Goal: Task Accomplishment & Management: Use online tool/utility

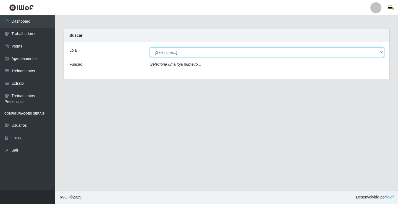
click at [383, 51] on select "[Selecione...] Edilicya Supermercado" at bounding box center [267, 52] width 234 height 10
select select "460"
click at [150, 47] on select "[Selecione...] Edilicya Supermercado" at bounding box center [267, 52] width 234 height 10
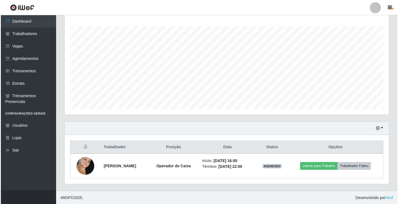
scroll to position [89, 0]
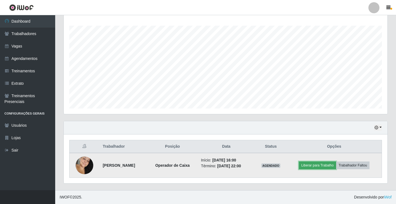
click at [313, 165] on button "Liberar para Trabalho" at bounding box center [317, 166] width 37 height 8
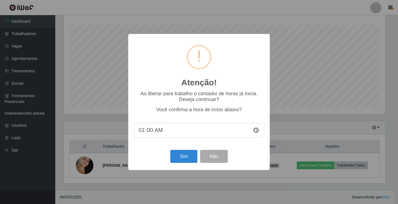
type input "16:00"
click at [178, 153] on button "Sim" at bounding box center [183, 156] width 27 height 13
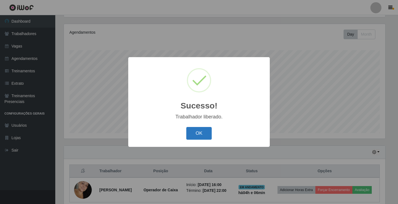
click at [197, 130] on button "OK" at bounding box center [199, 133] width 26 height 13
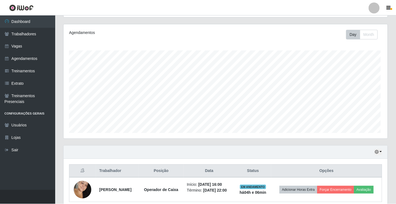
scroll to position [115, 324]
click at [381, 153] on button "button" at bounding box center [378, 152] width 8 height 6
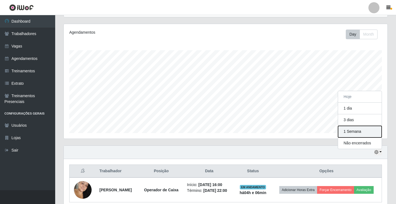
click at [360, 133] on button "1 Semana" at bounding box center [360, 132] width 44 height 12
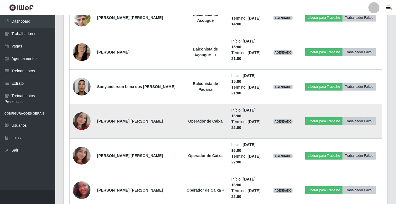
scroll to position [313, 0]
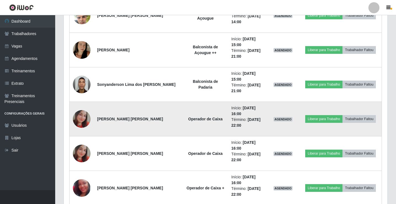
click at [89, 115] on img at bounding box center [82, 119] width 18 height 18
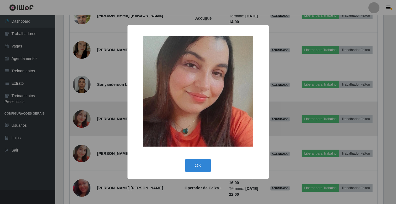
scroll to position [115, 321]
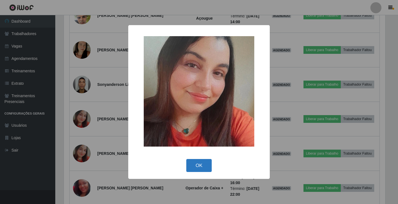
click at [197, 167] on button "OK" at bounding box center [199, 165] width 26 height 13
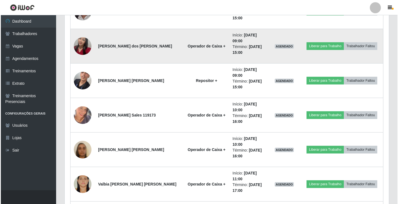
scroll to position [534, 0]
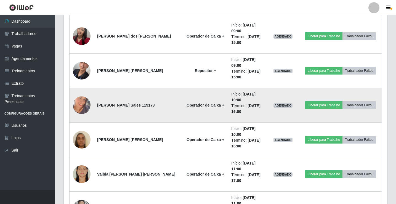
click at [81, 101] on img at bounding box center [82, 104] width 18 height 31
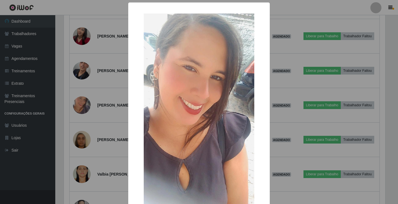
click at [196, 111] on img at bounding box center [199, 112] width 110 height 196
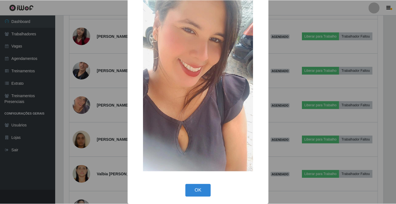
scroll to position [41, 0]
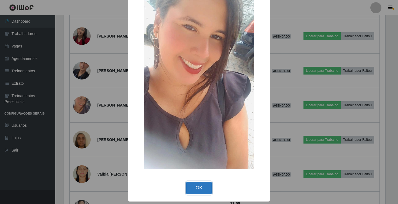
click at [197, 183] on button "OK" at bounding box center [199, 188] width 26 height 13
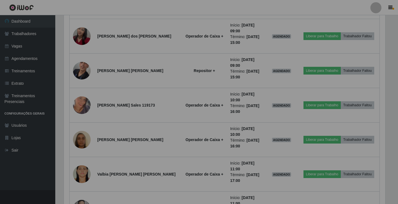
scroll to position [115, 324]
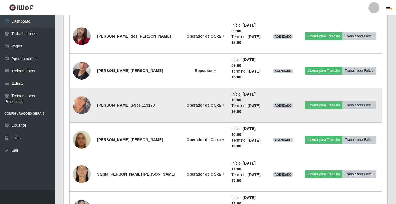
click at [88, 106] on img at bounding box center [82, 104] width 18 height 31
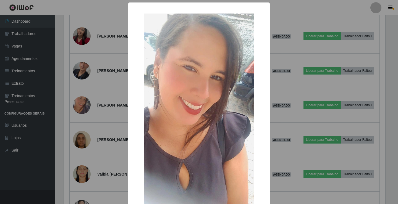
click at [222, 116] on img at bounding box center [199, 112] width 110 height 196
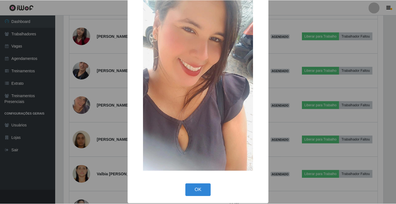
scroll to position [41, 0]
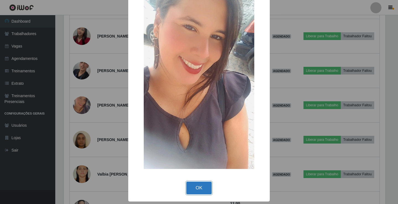
click at [196, 186] on button "OK" at bounding box center [199, 188] width 26 height 13
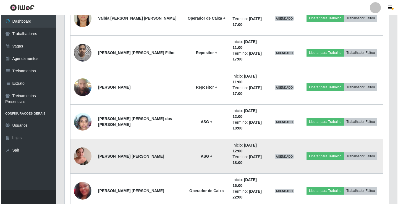
scroll to position [699, 0]
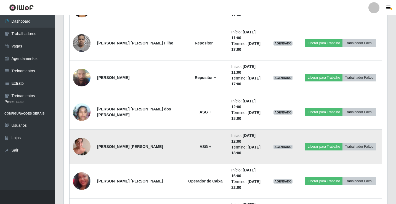
click at [80, 146] on img at bounding box center [82, 146] width 18 height 23
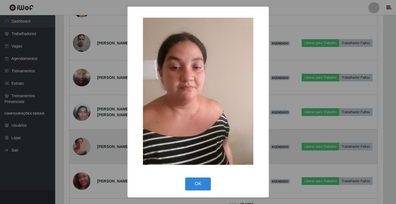
scroll to position [115, 321]
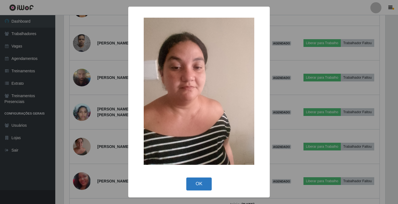
click at [208, 185] on button "OK" at bounding box center [199, 184] width 26 height 13
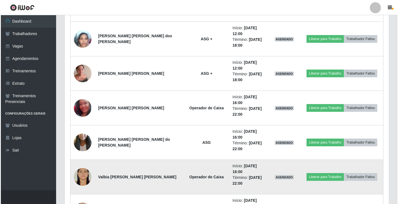
scroll to position [782, 0]
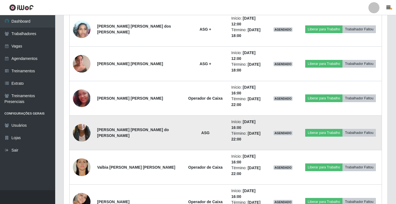
click at [78, 132] on img at bounding box center [82, 132] width 18 height 31
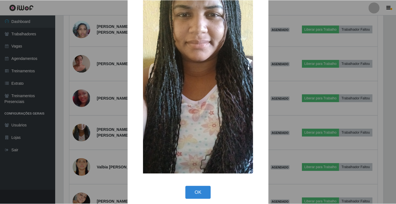
scroll to position [41, 0]
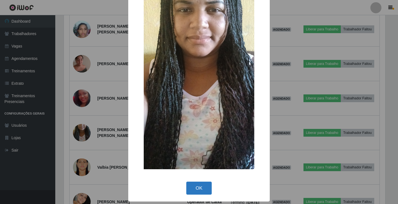
click at [205, 187] on button "OK" at bounding box center [199, 188] width 26 height 13
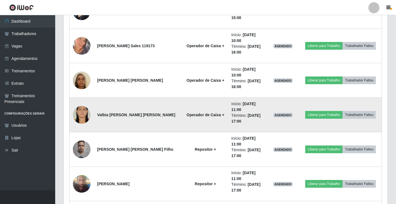
scroll to position [603, 0]
